Goal: Transaction & Acquisition: Book appointment/travel/reservation

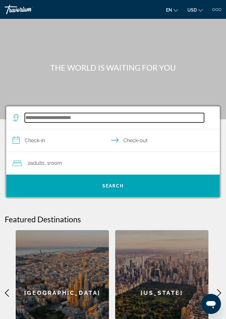
click at [37, 121] on input "Search hotel destination" at bounding box center [114, 117] width 179 height 9
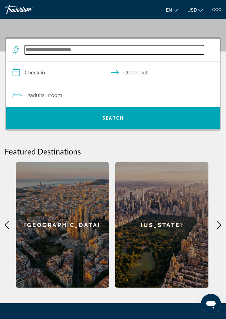
scroll to position [84, 0]
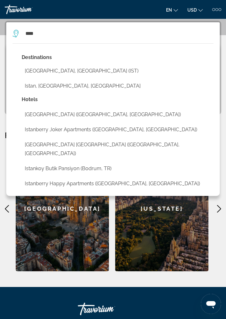
click at [53, 71] on button "[GEOGRAPHIC_DATA], [GEOGRAPHIC_DATA] (IST)" at bounding box center [118, 71] width 192 height 12
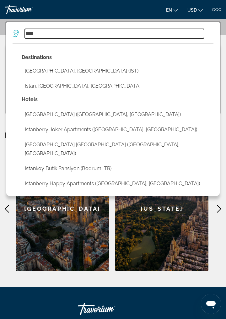
type input "**********"
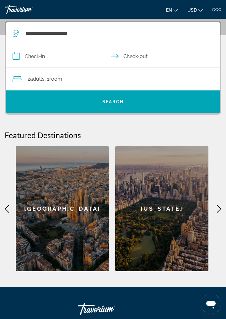
click at [41, 55] on input "**********" at bounding box center [114, 57] width 216 height 24
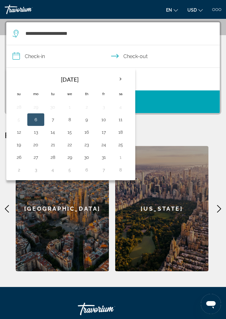
click at [52, 121] on button "7" at bounding box center [53, 119] width 10 height 9
click at [103, 121] on button "10" at bounding box center [103, 119] width 10 height 9
type input "**********"
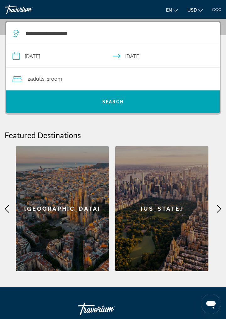
click at [85, 81] on div "2 Adult Adults , 1 Room rooms" at bounding box center [116, 79] width 207 height 9
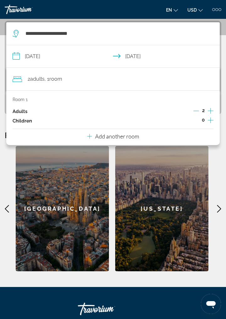
click at [198, 111] on icon "Decrement adults" at bounding box center [196, 111] width 6 height 6
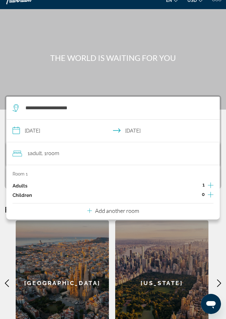
scroll to position [0, 0]
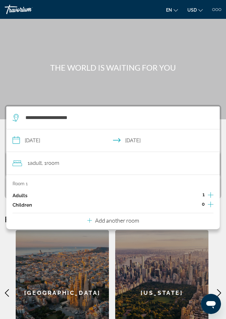
click at [197, 60] on div "Main content" at bounding box center [113, 59] width 226 height 119
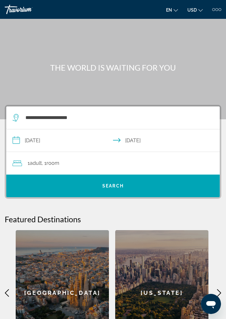
click at [122, 189] on span "Search" at bounding box center [112, 185] width 213 height 15
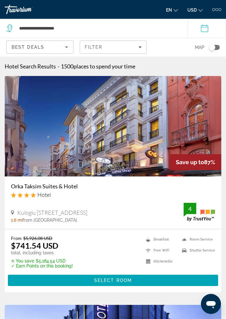
click at [213, 48] on div "Toggle map" at bounding box center [212, 47] width 6 height 6
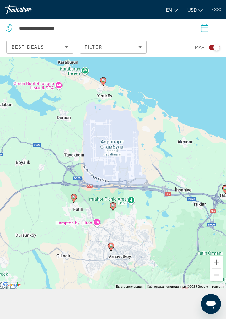
click at [104, 82] on image "Main content" at bounding box center [103, 80] width 4 height 4
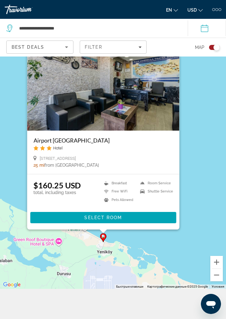
click at [198, 73] on div "Для навигации используйте клавиши со стрелками. Чтобы активировать перетаскиван…" at bounding box center [113, 157] width 226 height 262
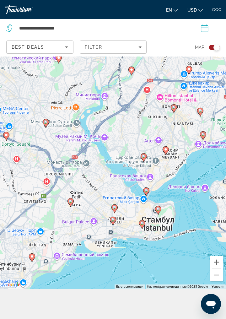
click at [166, 151] on image "Main content" at bounding box center [166, 149] width 4 height 4
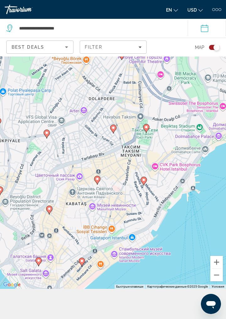
click at [146, 129] on image "Main content" at bounding box center [146, 127] width 4 height 4
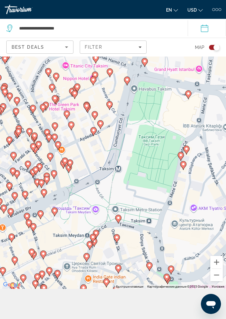
click at [70, 168] on icon "Main content" at bounding box center [70, 164] width 6 height 8
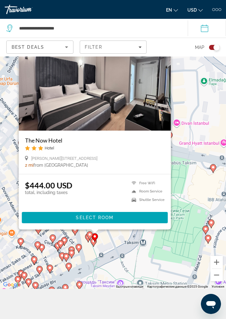
click at [187, 162] on div "Для навигации используйте клавиши со стрелками. Чтобы активировать перетаскиван…" at bounding box center [113, 157] width 226 height 262
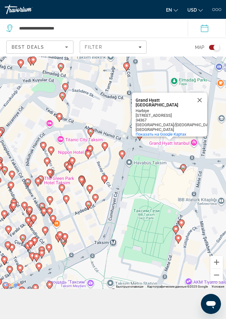
click at [88, 209] on icon "Main content" at bounding box center [89, 205] width 6 height 8
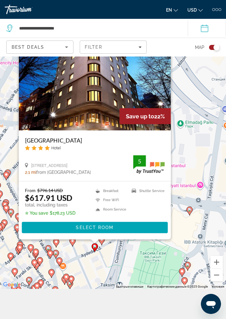
click at [95, 272] on div "Для навигации используйте клавиши со стрелками. Чтобы активировать перетаскиван…" at bounding box center [113, 157] width 226 height 262
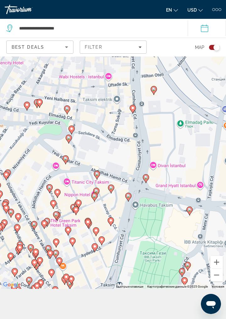
click at [101, 245] on icon "Main content" at bounding box center [101, 240] width 6 height 9
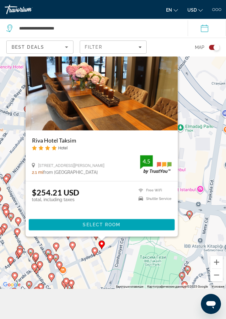
click at [114, 273] on div "Для навигации используйте клавиши со стрелками. Чтобы активировать перетаскиван…" at bounding box center [113, 157] width 226 height 262
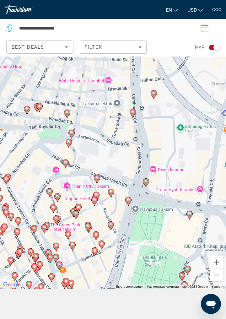
click at [110, 226] on image "Main content" at bounding box center [111, 224] width 4 height 4
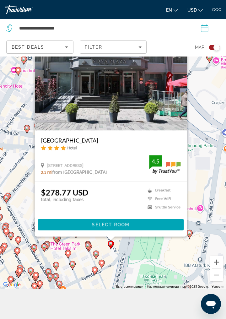
click at [121, 271] on div "Для навигации используйте клавиши со стрелками. Чтобы активировать перетаскиван…" at bounding box center [113, 157] width 226 height 262
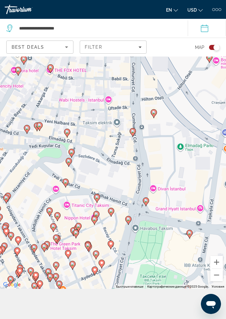
click at [128, 221] on image "Main content" at bounding box center [128, 219] width 4 height 4
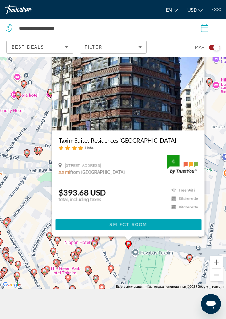
click at [121, 274] on div "Для навигации используйте клавиши со стрелками. Чтобы активировать перетаскиван…" at bounding box center [113, 157] width 226 height 262
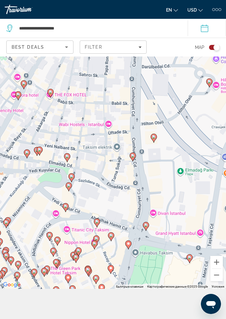
click at [144, 231] on gmp-advanced-marker "Main content" at bounding box center [146, 225] width 6 height 9
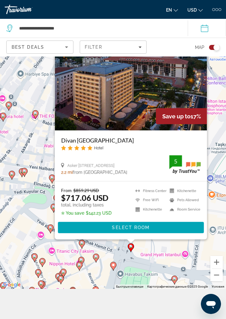
click at [140, 281] on div "Для навигации используйте клавиши со стрелками. Чтобы активировать перетаскиван…" at bounding box center [113, 157] width 226 height 262
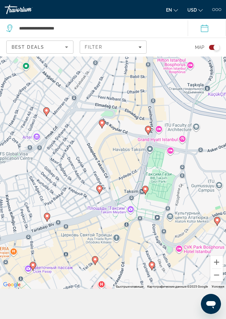
click at [146, 191] on image "Main content" at bounding box center [145, 189] width 4 height 4
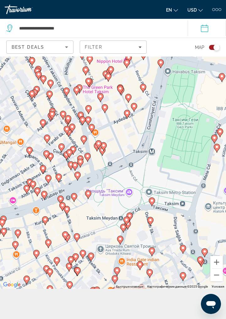
click at [89, 198] on icon "Main content" at bounding box center [88, 194] width 6 height 8
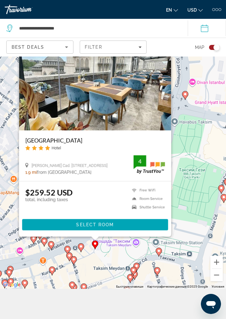
click at [185, 181] on div "Для навигации используйте клавиши со стрелками. Чтобы активировать перетаскиван…" at bounding box center [113, 157] width 226 height 262
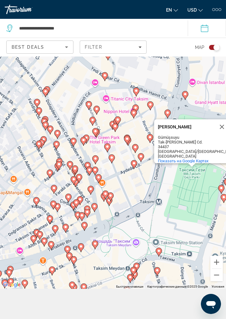
click at [102, 271] on div "Чтобы активировать перетаскивание с помощью клавиатуры, нажмите Alt + Ввод. Пос…" at bounding box center [113, 157] width 226 height 262
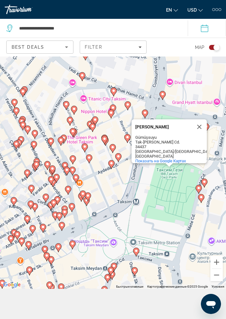
click at [58, 251] on icon "Main content" at bounding box center [58, 247] width 6 height 8
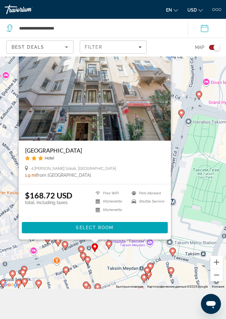
click at [187, 190] on div "Для навигации используйте клавиши со стрелками. Чтобы активировать перетаскиван…" at bounding box center [113, 157] width 226 height 262
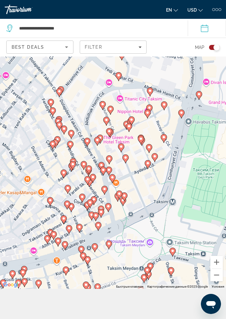
click at [95, 251] on icon "Main content" at bounding box center [95, 247] width 6 height 8
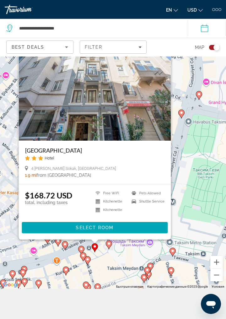
click at [194, 191] on div "Для навигации используйте клавиши со стрелками. Чтобы активировать перетаскиван…" at bounding box center [113, 157] width 226 height 262
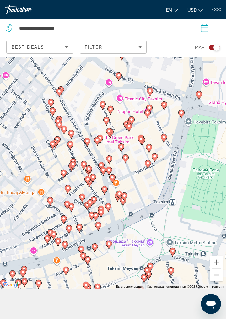
click at [145, 275] on icon "Main content" at bounding box center [147, 270] width 6 height 9
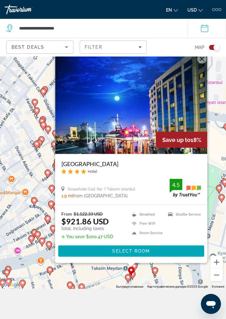
click at [157, 276] on gmp-advanced-marker "Main content" at bounding box center [155, 270] width 6 height 9
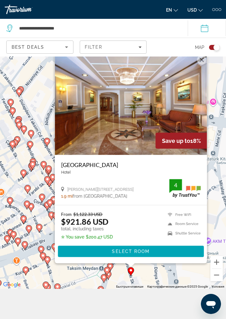
click at [102, 283] on gmp-advanced-marker "Main content" at bounding box center [104, 277] width 6 height 9
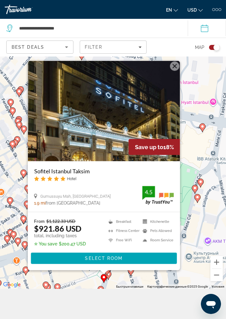
click at [108, 279] on icon "Main content" at bounding box center [108, 275] width 6 height 8
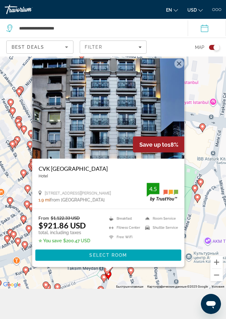
scroll to position [34, 0]
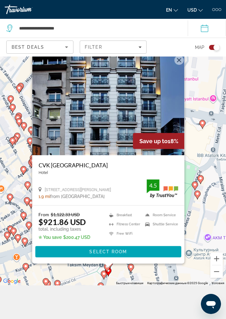
click at [121, 285] on div "Чтобы активировать перетаскивание с помощью клавиатуры, нажмите Alt + Ввод. Пос…" at bounding box center [113, 154] width 226 height 262
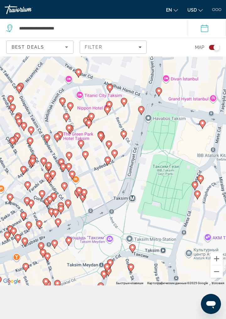
click at [98, 291] on gmp-advanced-marker "Main content" at bounding box center [100, 286] width 6 height 9
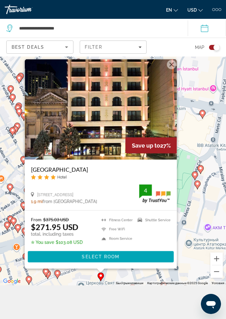
click at [186, 232] on div "Для навигации используйте клавиши со стрелками. Чтобы активировать перетаскиван…" at bounding box center [113, 154] width 226 height 262
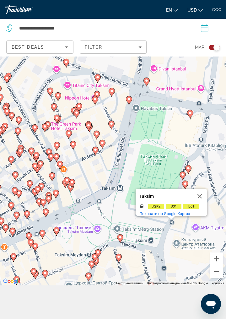
click at [54, 236] on gmp-advanced-marker "Main content" at bounding box center [56, 230] width 6 height 9
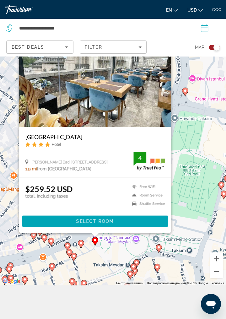
click at [91, 274] on div "Для навигации используйте клавиши со стрелками. Чтобы активировать перетаскиван…" at bounding box center [113, 154] width 226 height 262
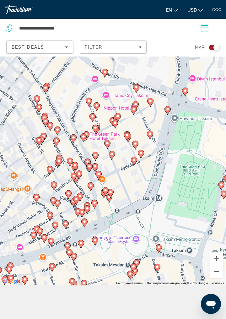
click at [79, 249] on gmp-advanced-marker "Main content" at bounding box center [81, 243] width 6 height 9
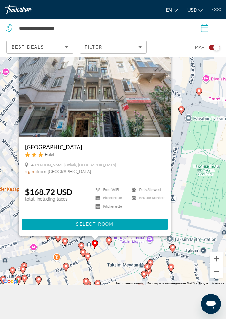
click at [67, 150] on h3 "Taksim Antique Hotel" at bounding box center [95, 146] width 140 height 7
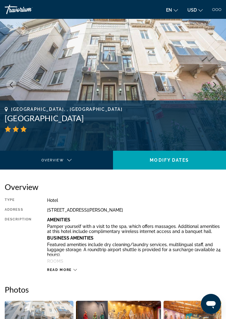
click at [214, 88] on button "Next image" at bounding box center [214, 85] width 10 height 10
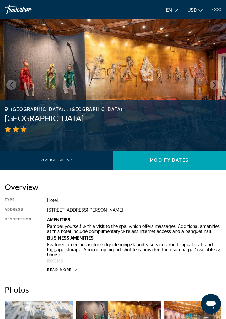
click at [211, 88] on img "Main content" at bounding box center [113, 85] width 226 height 132
click at [213, 87] on icon "Next image" at bounding box center [215, 85] width 6 height 6
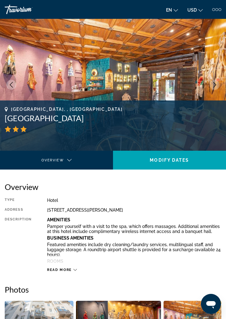
click at [213, 84] on icon "Next image" at bounding box center [215, 85] width 6 height 6
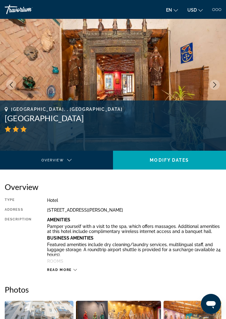
click at [213, 87] on button "Next image" at bounding box center [214, 85] width 10 height 10
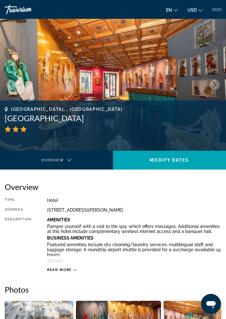
click at [212, 89] on button "Next image" at bounding box center [214, 85] width 10 height 10
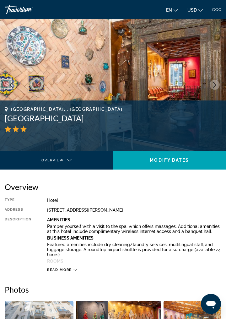
click at [211, 86] on button "Next image" at bounding box center [214, 85] width 10 height 10
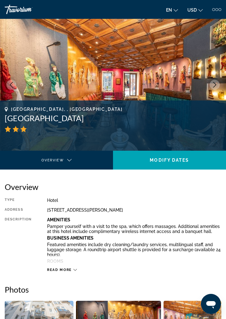
click at [213, 84] on icon "Next image" at bounding box center [215, 85] width 6 height 6
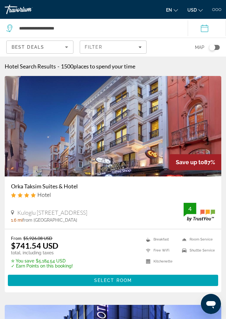
click at [212, 48] on div "Toggle map" at bounding box center [212, 47] width 6 height 6
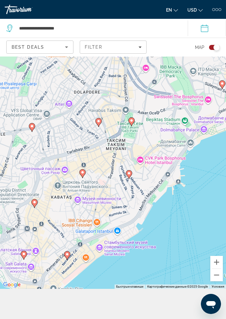
click at [130, 179] on gmp-advanced-marker "Main content" at bounding box center [129, 174] width 6 height 9
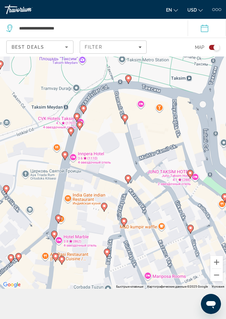
click at [130, 84] on gmp-advanced-marker "Main content" at bounding box center [128, 79] width 6 height 9
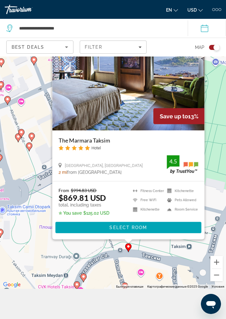
click at [108, 273] on div "Для навигации используйте клавиши со стрелками. Чтобы активировать перетаскиван…" at bounding box center [113, 157] width 226 height 262
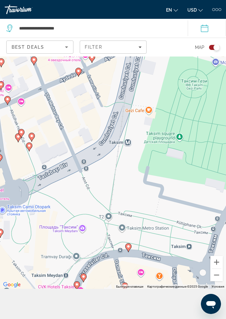
click at [124, 291] on icon "Main content" at bounding box center [125, 286] width 6 height 8
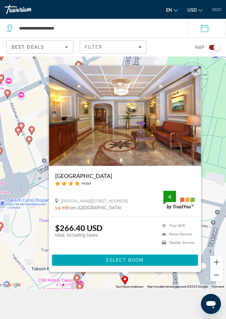
click at [106, 288] on div "Для навигации используйте клавиши со стрелками. Чтобы активировать перетаскиван…" at bounding box center [113, 157] width 226 height 262
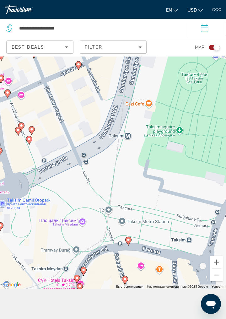
click at [84, 271] on image "Main content" at bounding box center [84, 270] width 4 height 4
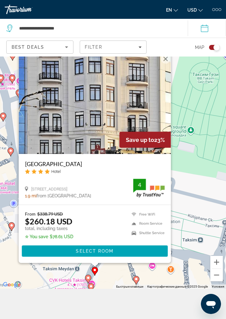
click at [110, 288] on div "Для навигации используйте клавиши со стрелками. Чтобы активировать перетаскиван…" at bounding box center [113, 157] width 226 height 262
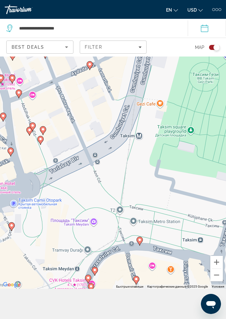
click at [87, 283] on icon "Main content" at bounding box center [88, 279] width 6 height 8
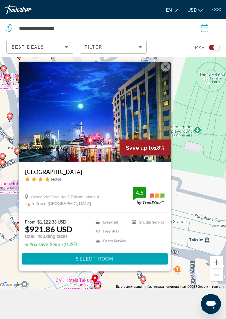
click at [111, 288] on div "Для навигации используйте клавиши со стрелками. Чтобы активировать перетаскиван…" at bounding box center [113, 157] width 226 height 262
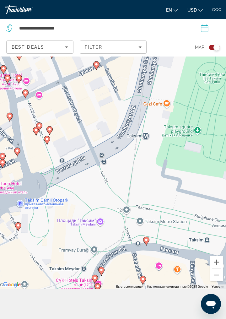
click at [97, 288] on image "Main content" at bounding box center [98, 286] width 4 height 4
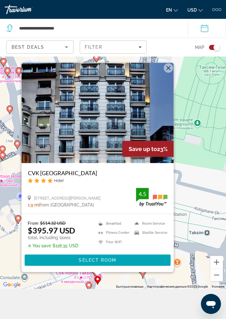
click at [117, 288] on div "Для навигации используйте клавиши со стрелками. Чтобы активировать перетаскиван…" at bounding box center [113, 157] width 226 height 262
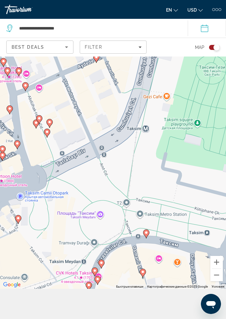
click at [87, 290] on icon "Main content" at bounding box center [89, 286] width 6 height 8
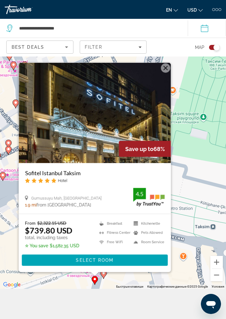
click at [120, 288] on div "Для навигации используйте клавиши со стрелками. Чтобы активировать перетаскиван…" at bounding box center [113, 157] width 226 height 262
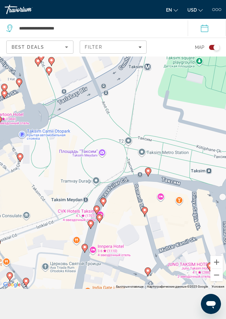
click at [148, 176] on icon "Main content" at bounding box center [148, 172] width 6 height 8
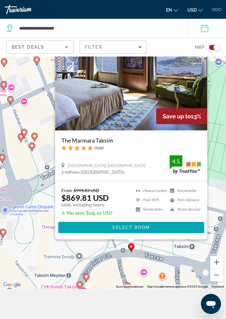
click at [155, 280] on div "Для навигации используйте клавиши со стрелками. Чтобы активировать перетаскиван…" at bounding box center [113, 157] width 226 height 262
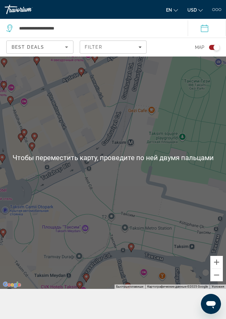
scroll to position [56, 0]
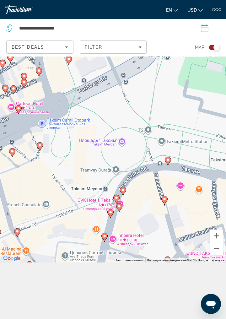
click at [115, 203] on icon "Main content" at bounding box center [116, 199] width 6 height 8
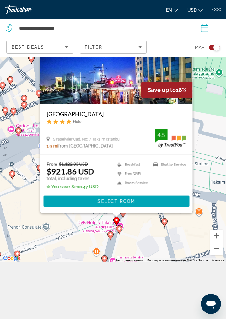
click at [85, 255] on div "Для навигации используйте клавиши со стрелками. Чтобы активировать перетаскиван…" at bounding box center [113, 131] width 226 height 262
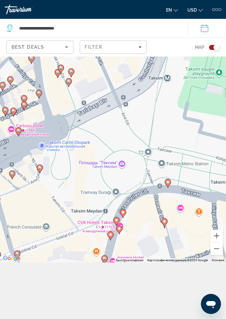
click at [110, 236] on image "Main content" at bounding box center [110, 234] width 4 height 4
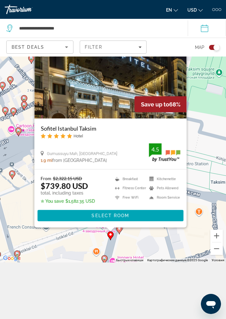
click at [84, 253] on div "Для навигации используйте клавиши со стрелками. Чтобы активировать перетаскиван…" at bounding box center [113, 131] width 226 height 262
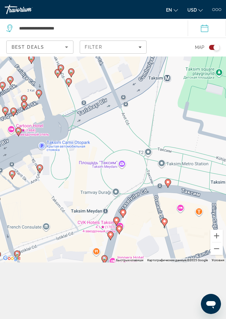
click at [123, 214] on image "Main content" at bounding box center [123, 212] width 4 height 4
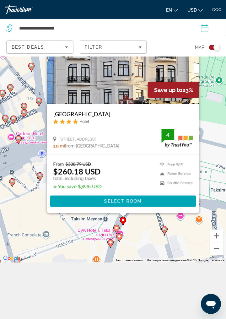
click at [157, 262] on div "Для навигации используйте клавиши со стрелками. Чтобы активировать перетаскиван…" at bounding box center [113, 131] width 226 height 262
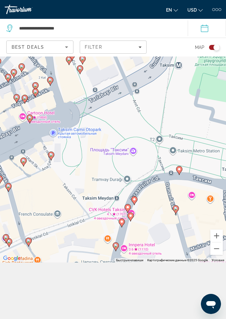
click at [134, 201] on image "Main content" at bounding box center [134, 199] width 4 height 4
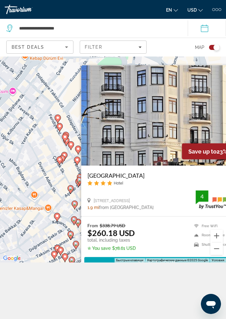
click at [62, 251] on image "Main content" at bounding box center [61, 250] width 4 height 4
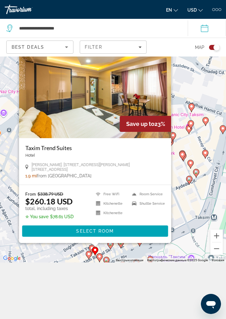
click at [191, 231] on div "Для навигации используйте клавиши со стрелками. Чтобы активировать перетаскиван…" at bounding box center [113, 131] width 226 height 262
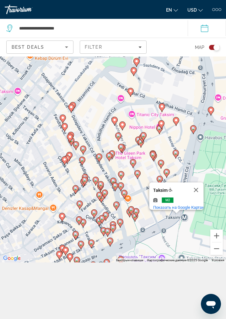
click at [200, 197] on button "Закрыть" at bounding box center [195, 189] width 15 height 15
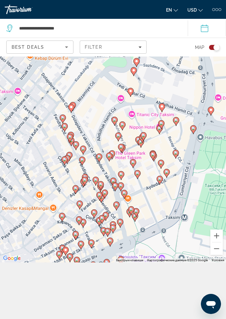
click at [161, 168] on icon "Main content" at bounding box center [161, 164] width 6 height 8
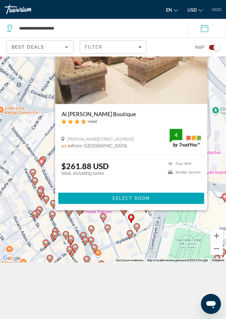
click at [136, 258] on div "Для навигации используйте клавиши со стрелками. Чтобы активировать перетаскиван…" at bounding box center [113, 131] width 226 height 262
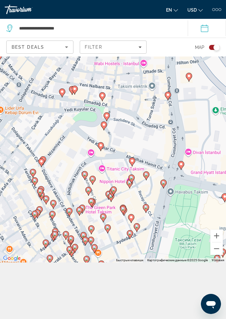
click at [147, 213] on icon "Main content" at bounding box center [146, 208] width 6 height 9
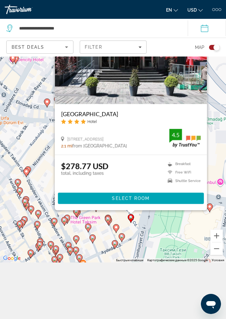
click at [112, 262] on div "Для навигации используйте клавиши со стрелками. Чтобы активировать перетаскиван…" at bounding box center [113, 131] width 226 height 262
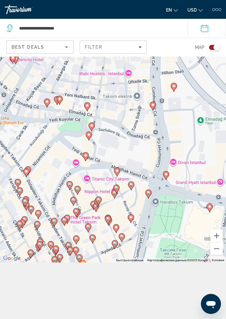
click at [132, 222] on icon "Main content" at bounding box center [131, 218] width 6 height 8
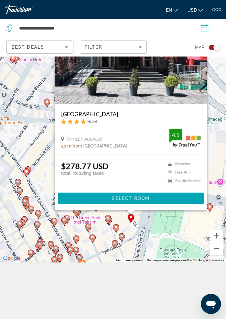
click at [114, 262] on div "Для навигации используйте клавиши со стрелками. Чтобы активировать перетаскиван…" at bounding box center [113, 131] width 226 height 262
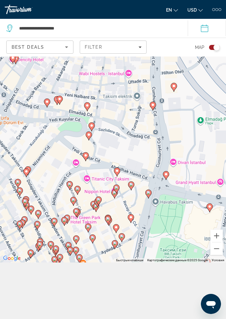
click at [108, 224] on icon "Main content" at bounding box center [108, 220] width 6 height 8
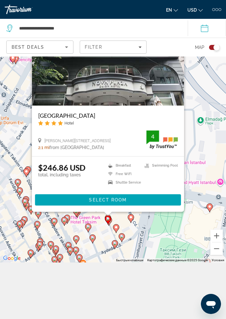
click at [117, 262] on div "Для навигации используйте клавиши со стрелками. Чтобы активировать перетаскиван…" at bounding box center [113, 131] width 226 height 262
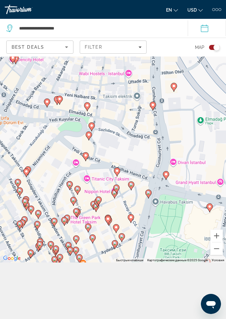
click at [146, 198] on gmp-advanced-marker "Main content" at bounding box center [148, 193] width 6 height 9
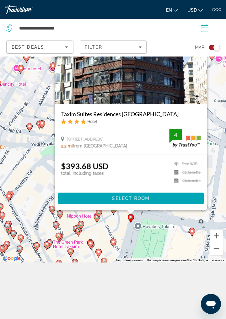
click at [157, 262] on div "Для навигации используйте клавиши со стрелками. Чтобы активировать перетаскиван…" at bounding box center [113, 131] width 226 height 262
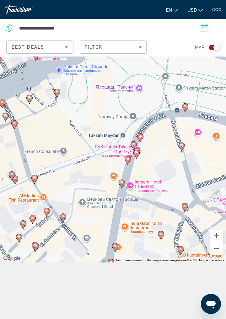
click at [122, 184] on image "Main content" at bounding box center [122, 183] width 4 height 4
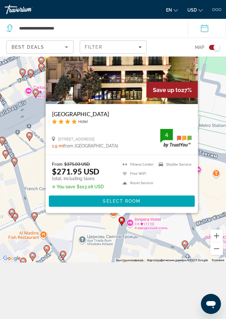
scroll to position [71, 0]
click at [152, 237] on div "Чтобы активировать перетаскивание с помощью клавиатуры, нажмите Alt + Ввод. Пос…" at bounding box center [113, 131] width 226 height 262
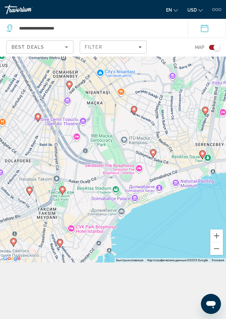
click at [153, 152] on image "Main content" at bounding box center [153, 152] width 4 height 4
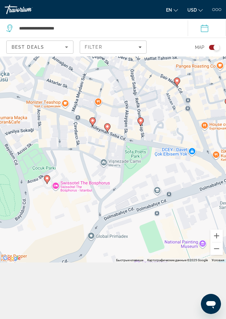
click at [108, 129] on icon "Main content" at bounding box center [107, 128] width 6 height 8
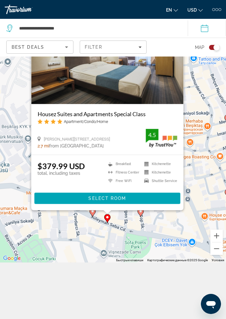
click at [136, 236] on div "Для навигации используйте клавиши со стрелками. Чтобы активировать перетаскиван…" at bounding box center [113, 131] width 226 height 262
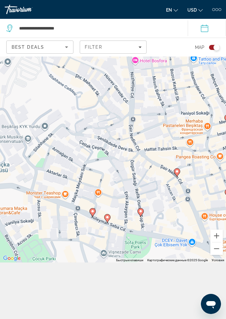
click at [177, 172] on image "Main content" at bounding box center [177, 171] width 4 height 4
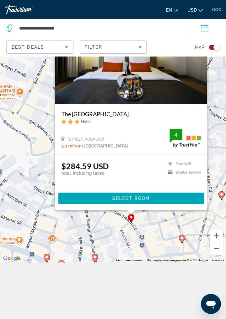
click at [149, 236] on div "Для навигации используйте клавиши со стрелками. Чтобы активировать перетаскиван…" at bounding box center [113, 131] width 226 height 262
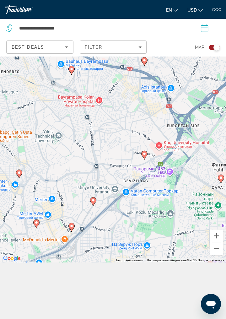
click at [144, 158] on icon "Main content" at bounding box center [144, 155] width 6 height 8
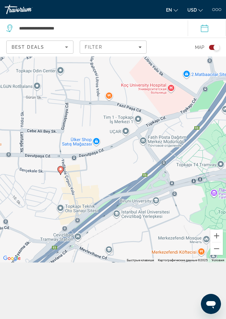
click at [60, 174] on icon "Main content" at bounding box center [61, 170] width 6 height 8
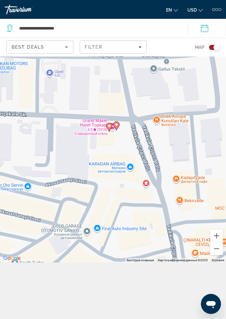
click at [111, 131] on gmp-advanced-marker "Main content" at bounding box center [109, 126] width 6 height 9
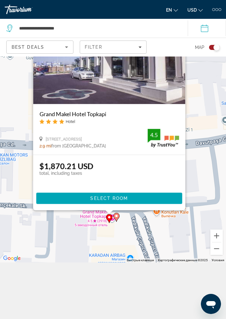
click at [131, 245] on div "Для навигации используйте клавиши со стрелками. Чтобы активировать перетаскиван…" at bounding box center [113, 131] width 226 height 262
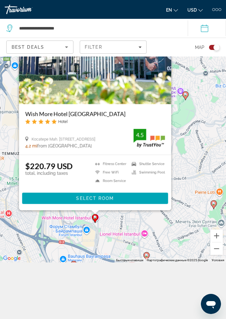
click at [168, 242] on div "Чтобы активировать перетаскивание с помощью клавиатуры, нажмите Alt + Ввод. Пос…" at bounding box center [113, 131] width 226 height 262
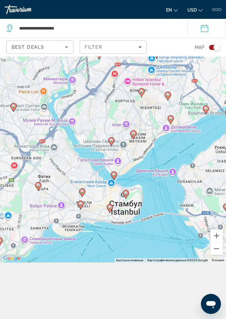
click at [132, 138] on gmp-advanced-marker "Main content" at bounding box center [133, 134] width 6 height 9
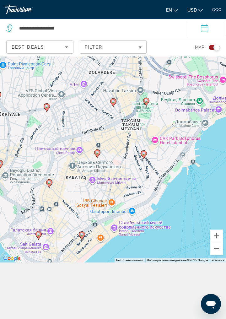
click at [144, 156] on icon "Main content" at bounding box center [144, 154] width 6 height 8
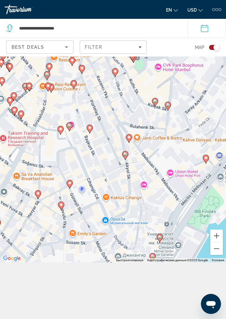
click at [89, 132] on icon "Main content" at bounding box center [90, 128] width 6 height 9
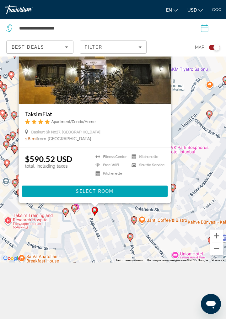
click at [114, 224] on div "Для навигации используйте клавиши со стрелками. Чтобы активировать перетаскиван…" at bounding box center [113, 131] width 226 height 262
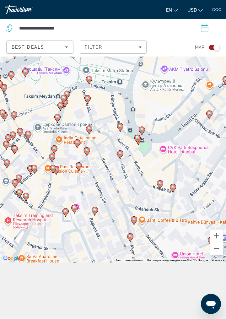
click at [86, 152] on image "Main content" at bounding box center [87, 150] width 4 height 4
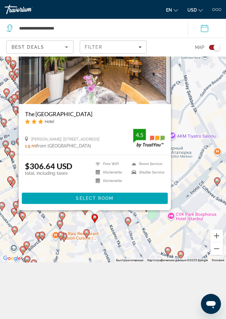
click at [120, 226] on div "Для навигации используйте клавиши со стрелками. Чтобы активировать перетаскиван…" at bounding box center [113, 131] width 226 height 262
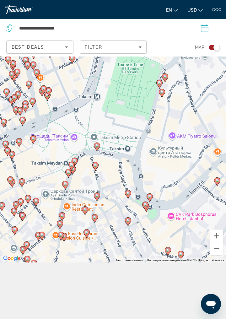
click at [65, 184] on image "Main content" at bounding box center [65, 184] width 4 height 4
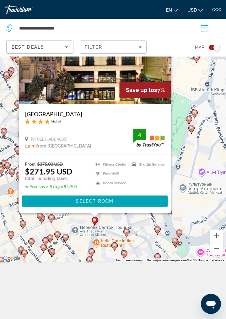
click at [189, 140] on div "Для навигации используйте клавиши со стрелками. Чтобы активировать перетаскиван…" at bounding box center [113, 131] width 226 height 262
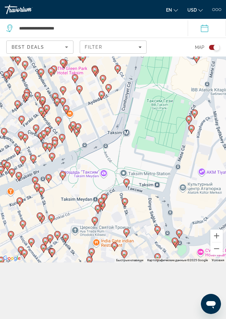
click at [96, 211] on gmp-advanced-marker "Main content" at bounding box center [98, 208] width 6 height 9
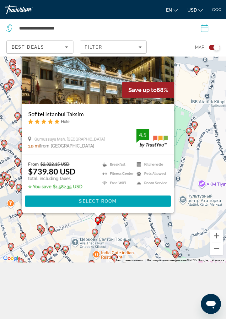
click at [193, 150] on div "Для навигации используйте клавиши со стрелками. Чтобы активировать перетаскиван…" at bounding box center [113, 131] width 226 height 262
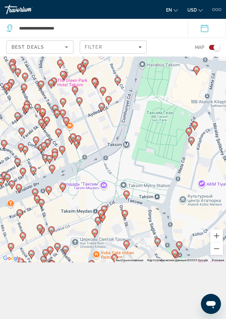
click at [102, 217] on gmp-advanced-marker "Main content" at bounding box center [101, 213] width 6 height 9
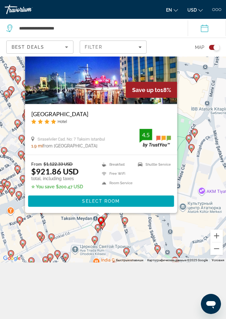
click at [195, 163] on div "Для навигации используйте клавиши со стрелками. Чтобы активировать перетаскиван…" at bounding box center [113, 131] width 226 height 262
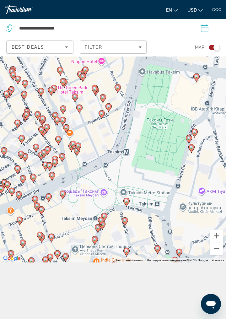
click at [102, 228] on icon "Main content" at bounding box center [102, 225] width 6 height 8
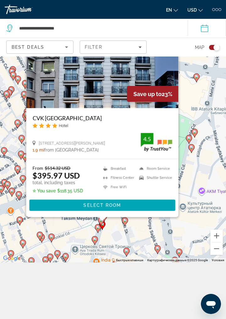
click at [194, 153] on gmp-advanced-marker "Main content" at bounding box center [191, 148] width 6 height 9
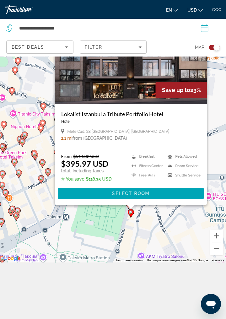
click at [100, 237] on div "Для навигации используйте клавиши со стрелками. Чтобы активировать перетаскиван…" at bounding box center [113, 131] width 226 height 262
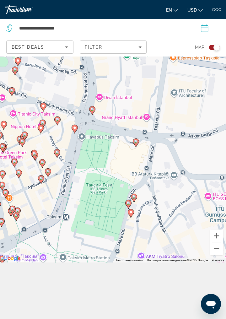
scroll to position [56, 0]
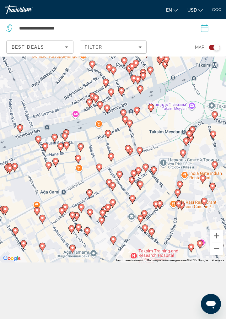
click at [113, 241] on image "Main content" at bounding box center [113, 239] width 4 height 4
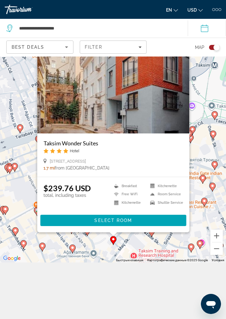
click at [135, 262] on div "Для навигации используйте клавиши со стрелками. Чтобы активировать перетаскиван…" at bounding box center [113, 131] width 226 height 262
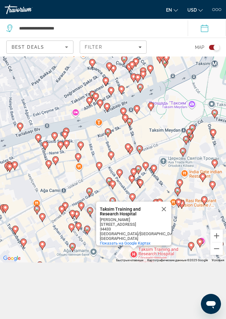
click at [165, 216] on button "Закрыть" at bounding box center [163, 208] width 15 height 15
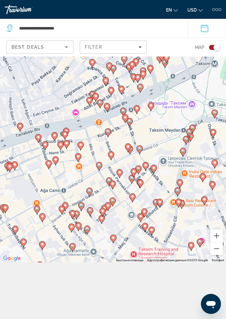
click at [144, 213] on image "Main content" at bounding box center [144, 211] width 4 height 4
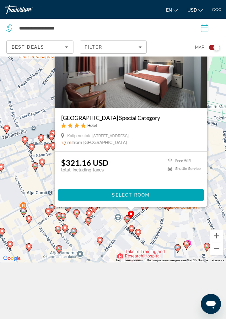
click at [161, 245] on div "Для навигации используйте клавиши со стрелками. Чтобы активировать перетаскиван…" at bounding box center [113, 131] width 226 height 262
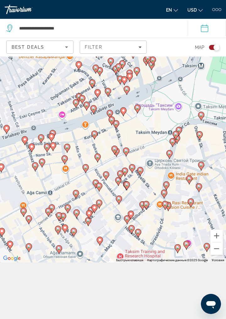
click at [127, 220] on image "Main content" at bounding box center [127, 218] width 4 height 4
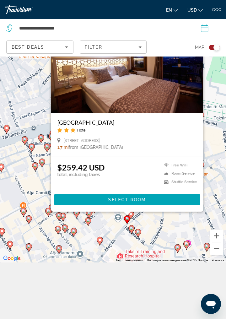
click at [159, 248] on div "Для навигации используйте клавиши со стрелками. Чтобы активировать перетаскиван…" at bounding box center [113, 131] width 226 height 262
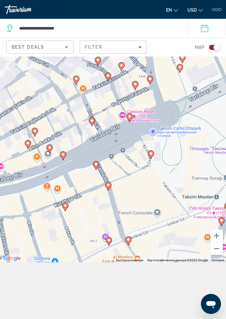
click at [128, 241] on image "Main content" at bounding box center [128, 239] width 4 height 4
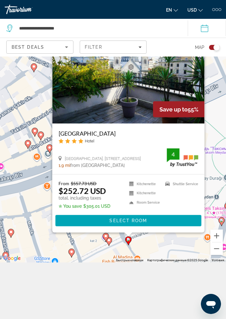
click at [157, 262] on div "Для навигации используйте клавиши со стрелками. Чтобы активировать перетаскиван…" at bounding box center [113, 131] width 226 height 262
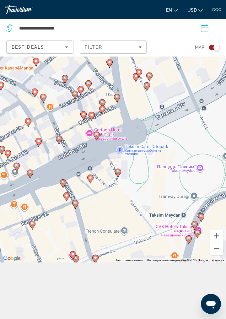
click at [195, 226] on image "Main content" at bounding box center [194, 224] width 4 height 4
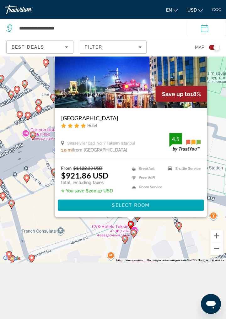
click at [164, 258] on div "Для навигации используйте клавиши со стрелками. Чтобы активировать перетаскиван…" at bounding box center [113, 131] width 226 height 262
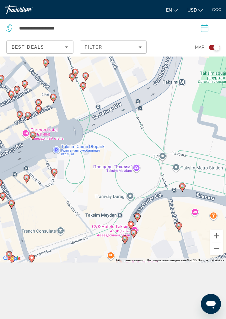
click at [138, 221] on icon "Main content" at bounding box center [137, 217] width 6 height 8
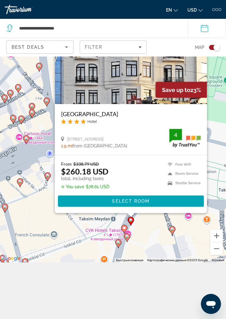
click at [157, 260] on div "Для навигации используйте клавиши со стрелками. Чтобы активировать перетаскиван…" at bounding box center [113, 131] width 226 height 262
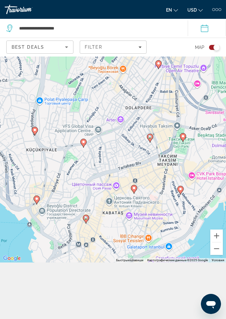
scroll to position [71, 0]
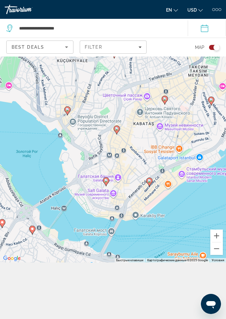
click at [105, 183] on icon "Main content" at bounding box center [106, 181] width 6 height 8
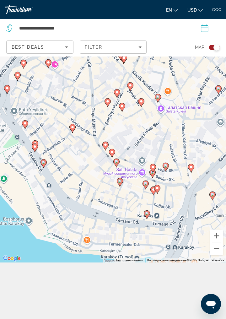
click at [106, 145] on image "Main content" at bounding box center [105, 145] width 4 height 4
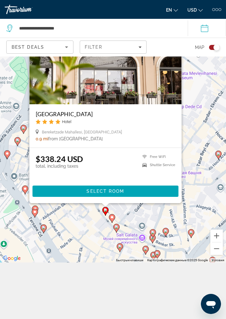
click at [139, 219] on div "Для навигации используйте клавиши со стрелками. Чтобы активировать перетаскиван…" at bounding box center [113, 131] width 226 height 262
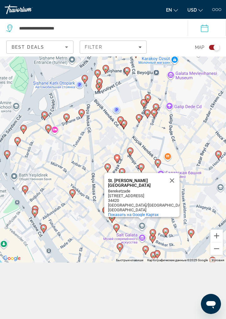
click at [93, 235] on div "Чтобы активировать перетаскивание с помощью клавиатуры, нажмите Alt + Ввод. Пос…" at bounding box center [113, 131] width 226 height 262
click at [86, 221] on div "Чтобы активировать перетаскивание с помощью клавиатуры, нажмите Alt + Ввод. Пос…" at bounding box center [113, 131] width 226 height 262
click at [174, 184] on button "Закрыть" at bounding box center [171, 180] width 15 height 15
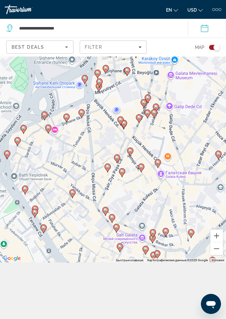
click at [108, 170] on icon "Main content" at bounding box center [108, 168] width 6 height 8
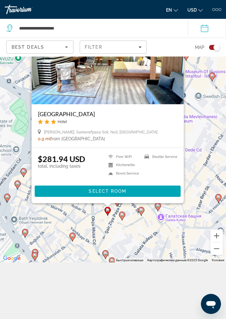
click at [132, 222] on div "Для навигации используйте клавиши со стрелками. Чтобы активировать перетаскиван…" at bounding box center [113, 131] width 226 height 262
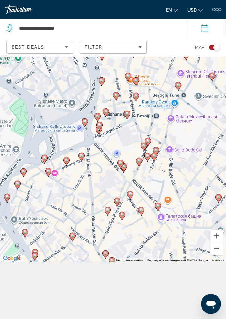
click at [117, 203] on icon "Main content" at bounding box center [117, 202] width 6 height 8
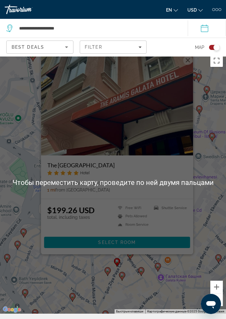
scroll to position [0, 0]
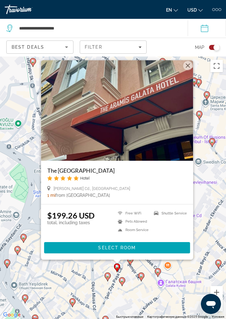
click at [188, 70] on button "Закрыть" at bounding box center [187, 65] width 9 height 9
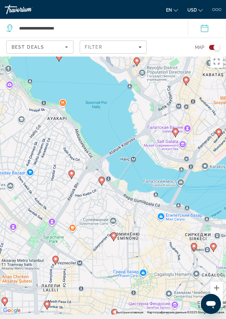
scroll to position [5, 0]
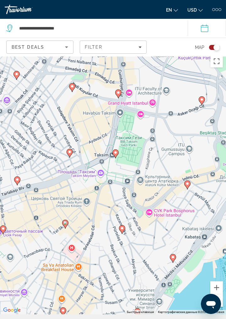
click at [115, 154] on image "Main content" at bounding box center [115, 152] width 4 height 4
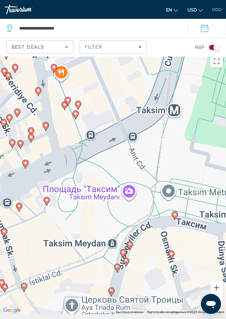
click at [128, 248] on div "Для навигации используйте клавиши со стрелками. Чтобы активировать перетаскиван…" at bounding box center [113, 183] width 226 height 262
click at [127, 247] on div "Для навигации используйте клавиши со стрелками. Чтобы активировать перетаскиван…" at bounding box center [113, 183] width 226 height 262
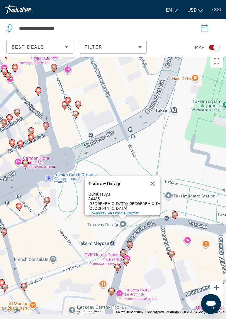
click at [131, 250] on gmp-advanced-marker "Main content" at bounding box center [130, 245] width 6 height 9
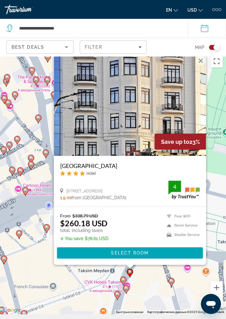
click at [96, 169] on h3 "[GEOGRAPHIC_DATA]" at bounding box center [130, 165] width 140 height 7
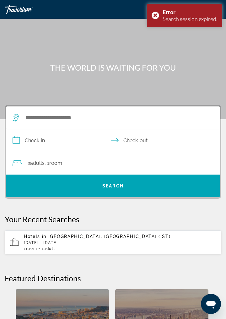
click at [65, 243] on p "[DATE] - [DATE]" at bounding box center [120, 242] width 192 height 4
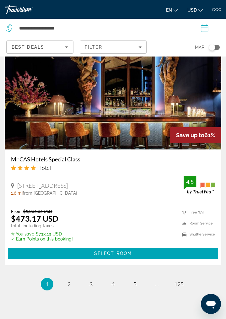
scroll to position [2547, 0]
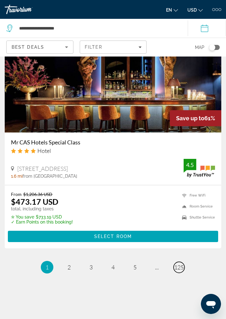
click at [178, 270] on span "125" at bounding box center [178, 266] width 9 height 7
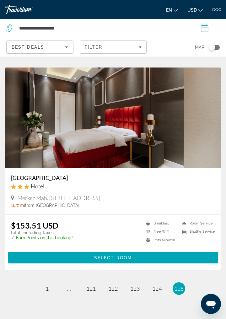
scroll to position [2387, 0]
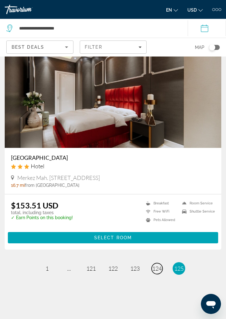
click at [157, 270] on span "124" at bounding box center [156, 268] width 9 height 7
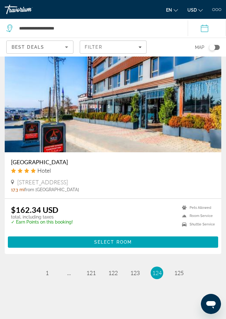
scroll to position [2405, 0]
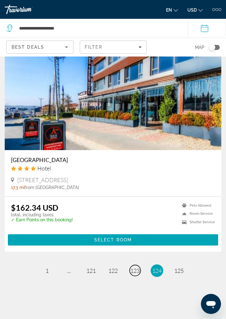
click at [138, 274] on span "123" at bounding box center [134, 270] width 9 height 7
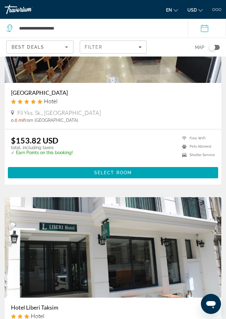
scroll to position [310, 0]
